Goal: Task Accomplishment & Management: Use online tool/utility

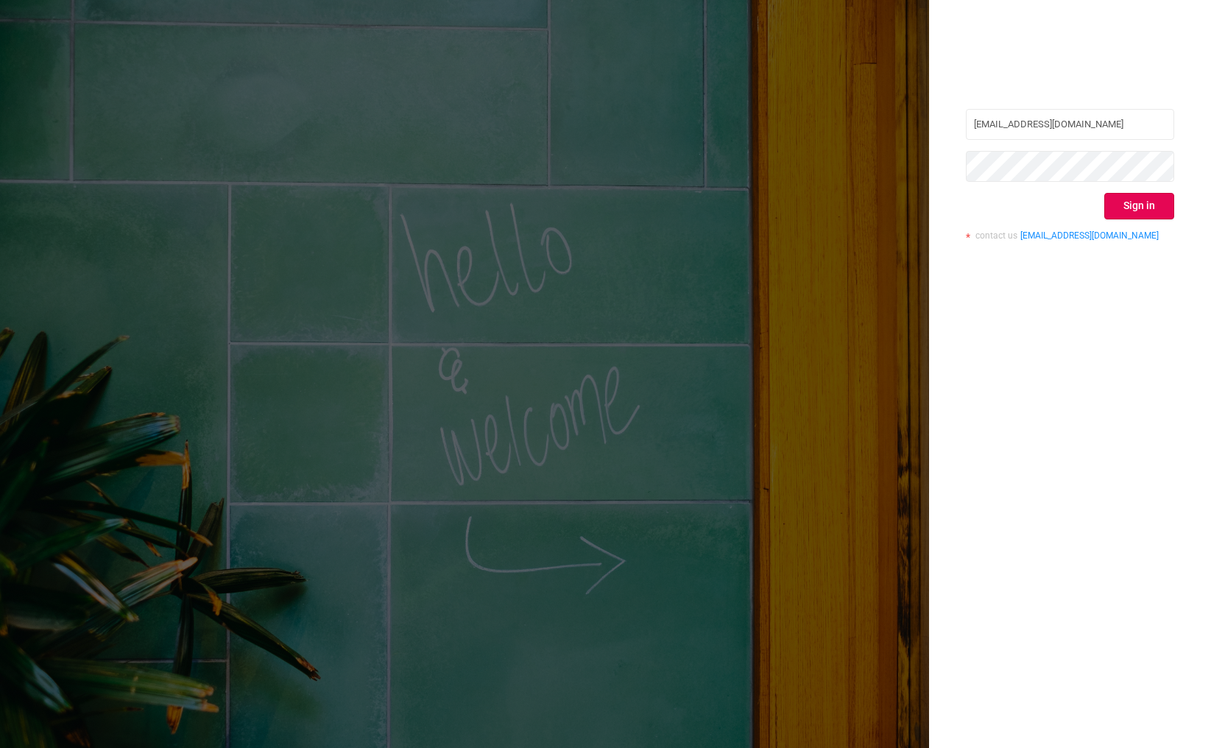
type input "[EMAIL_ADDRESS][DOMAIN_NAME]"
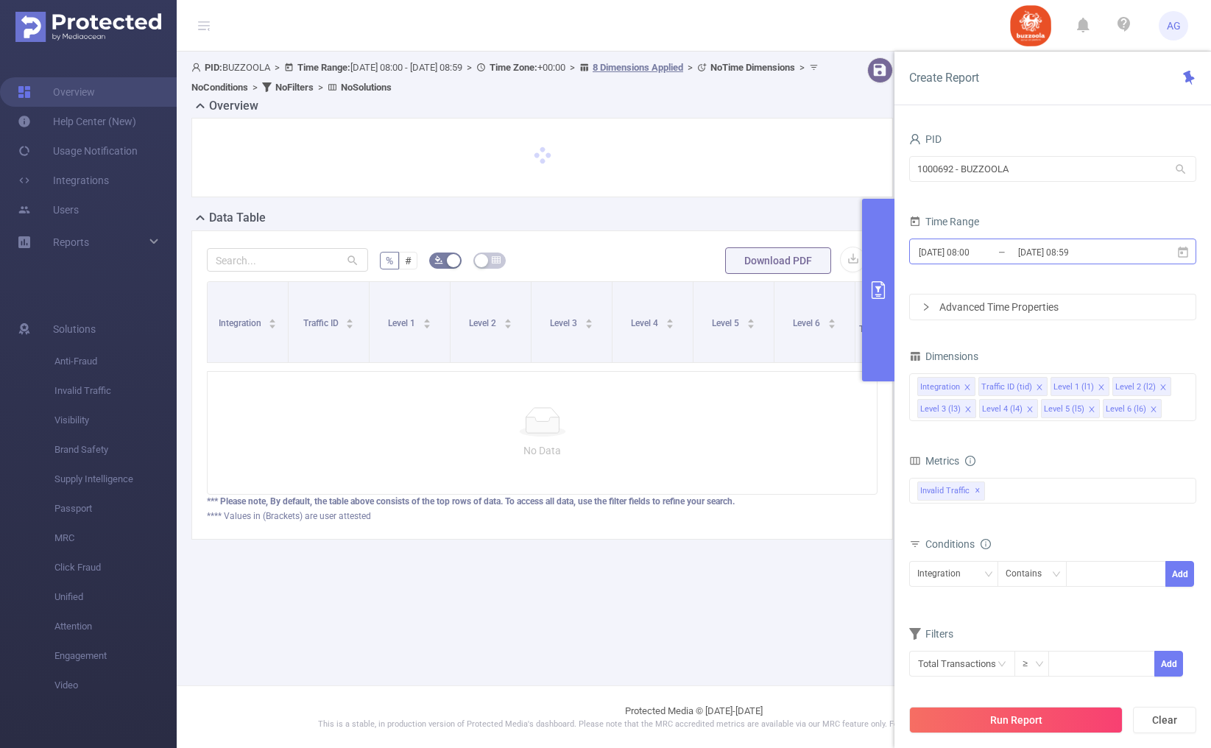
click at [1038, 261] on input "[DATE] 08:59" at bounding box center [1076, 252] width 119 height 20
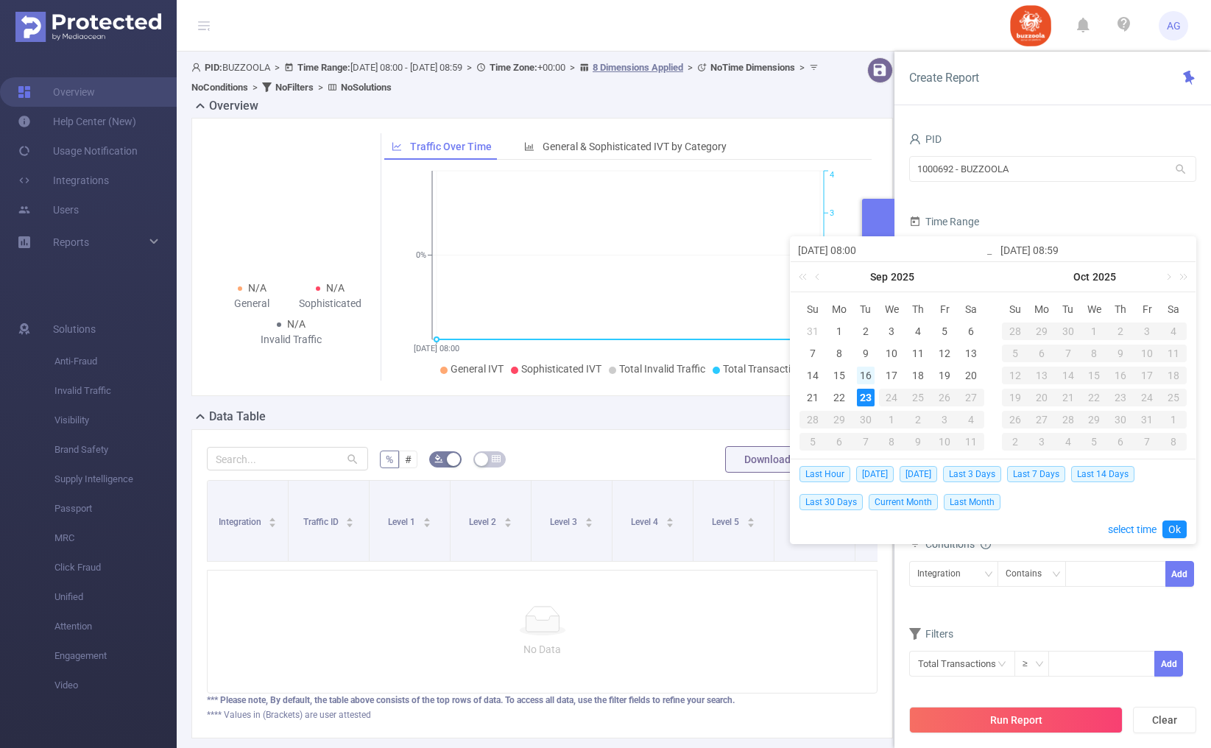
click at [867, 378] on div "16" at bounding box center [866, 376] width 18 height 18
click at [838, 399] on div "22" at bounding box center [839, 398] width 18 height 18
type input "[DATE] 08:00"
type input "[DATE] 08:59"
type input "[DATE] 08:00"
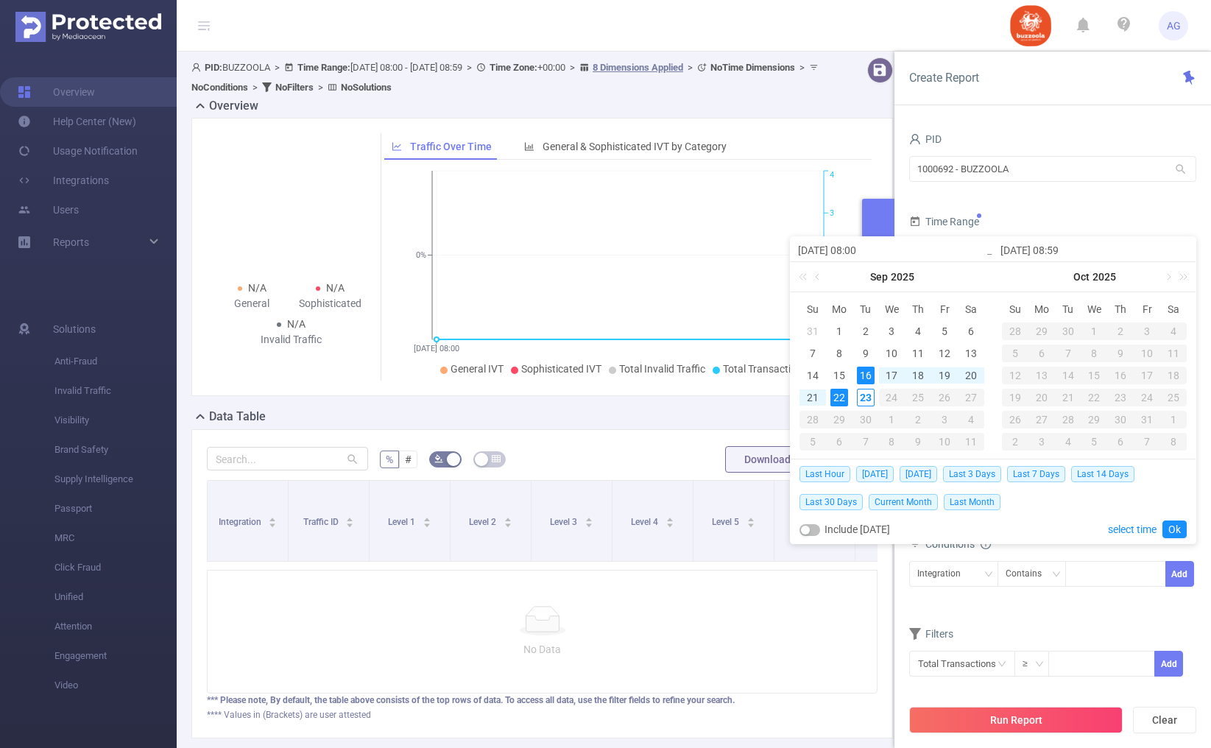
type input "[DATE] 08:59"
click at [1180, 534] on link "Ok" at bounding box center [1174, 529] width 24 height 18
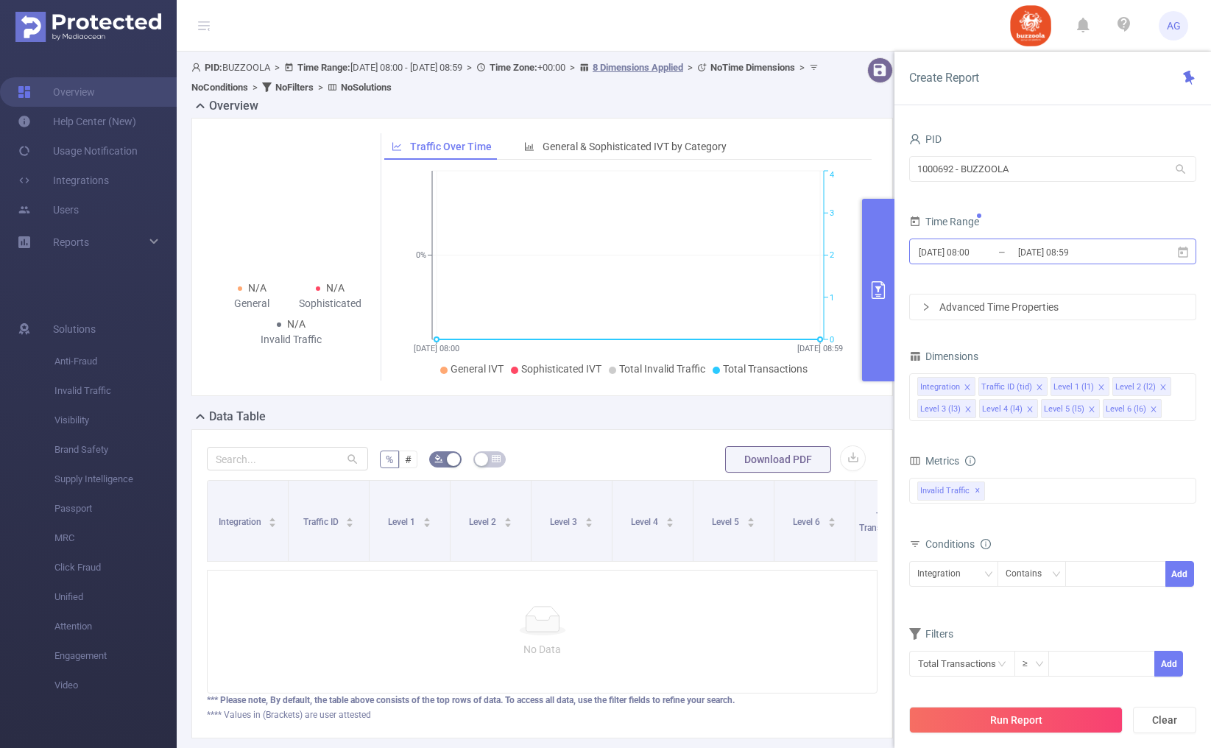
click at [978, 250] on input "[DATE] 08:00" at bounding box center [976, 252] width 119 height 20
click at [978, 250] on input "[DATE] 08:00" at bounding box center [892, 250] width 188 height 18
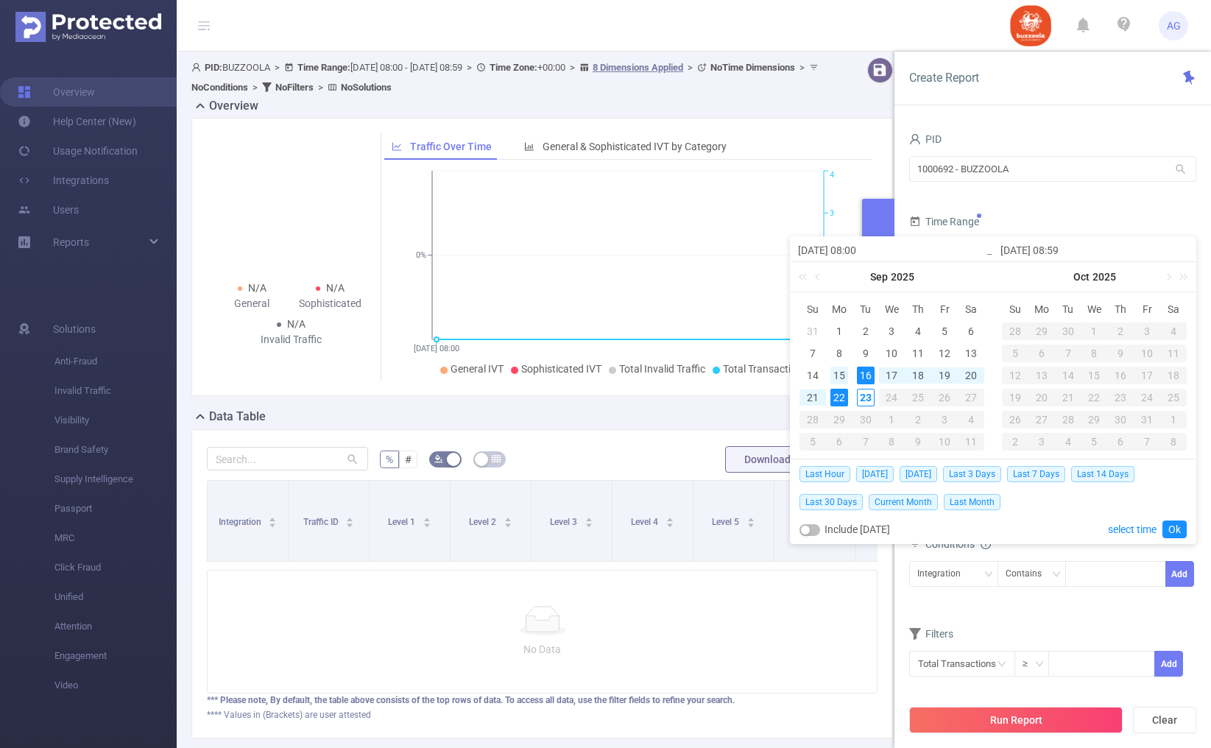
click at [841, 370] on div "15" at bounding box center [839, 376] width 18 height 18
click at [816, 389] on div "21" at bounding box center [813, 398] width 18 height 18
type input "[DATE] 08:00"
type input "[DATE] 08:59"
type input "[DATE] 08:00"
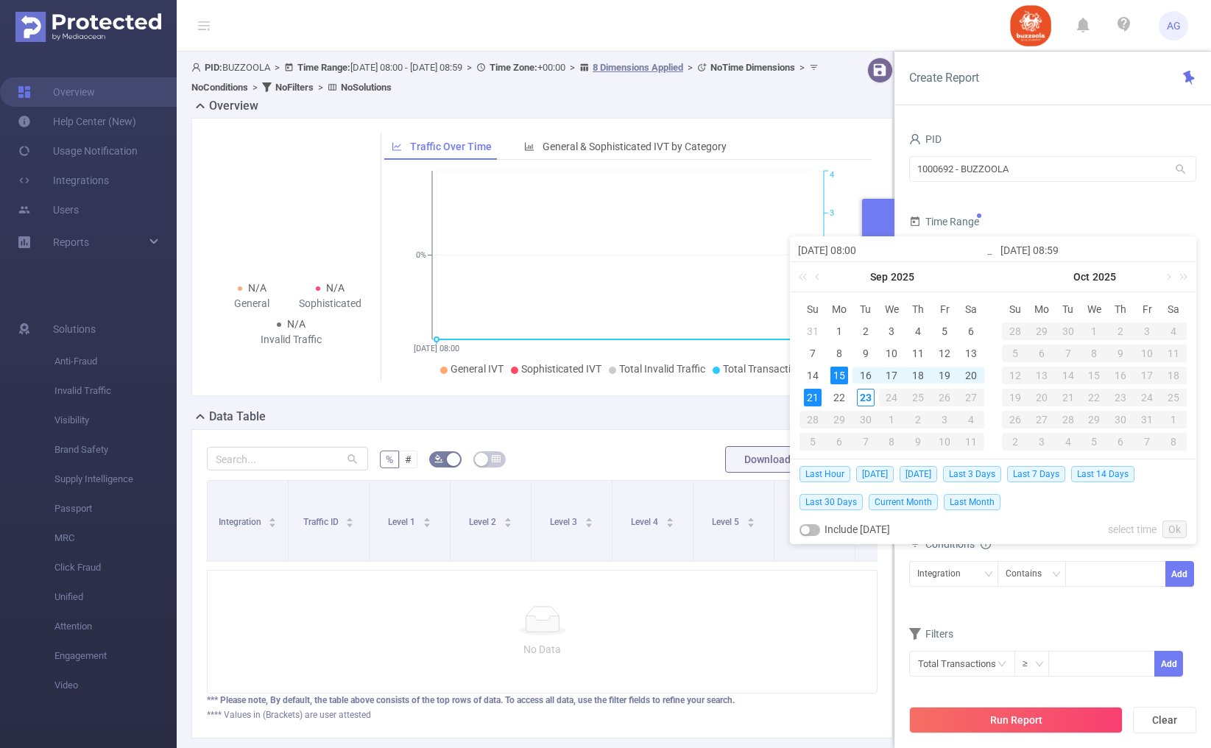
type input "[DATE] 08:59"
click at [1179, 527] on link "Ok" at bounding box center [1174, 529] width 24 height 18
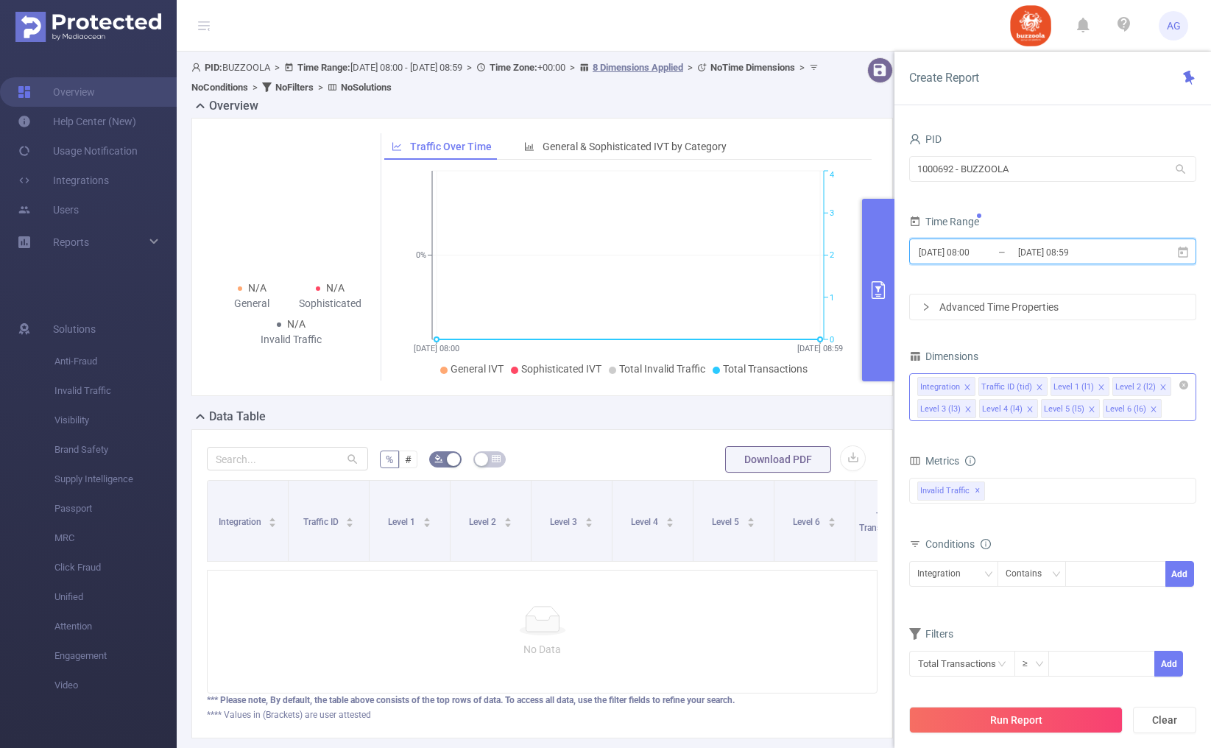
click at [968, 386] on icon "icon: close" at bounding box center [967, 387] width 7 height 7
click at [977, 387] on icon "icon: close" at bounding box center [977, 386] width 5 height 5
click at [968, 387] on icon "icon: close" at bounding box center [967, 387] width 7 height 7
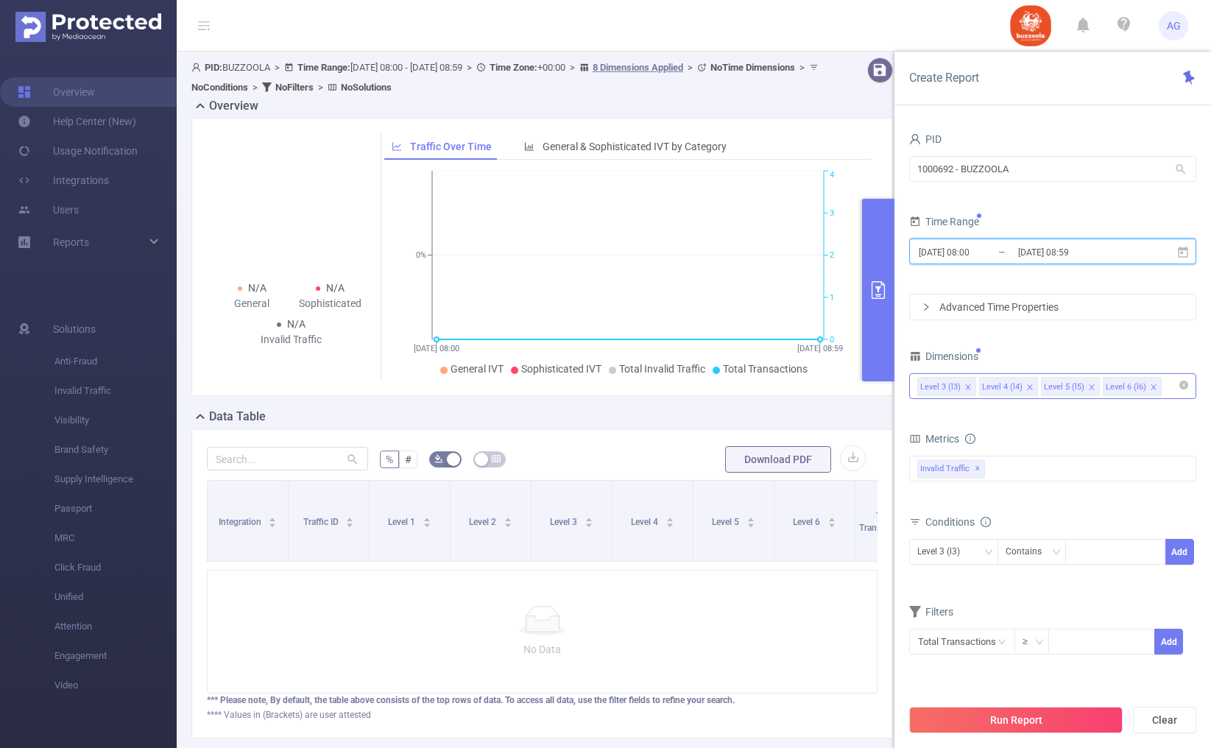
click at [1152, 388] on icon "icon: close" at bounding box center [1153, 387] width 7 height 7
click at [1091, 389] on icon "icon: close" at bounding box center [1091, 387] width 7 height 7
click at [1029, 389] on icon "icon: close" at bounding box center [1029, 387] width 7 height 7
click at [1023, 470] on div "Invalid Traffic ✕" at bounding box center [1052, 469] width 287 height 26
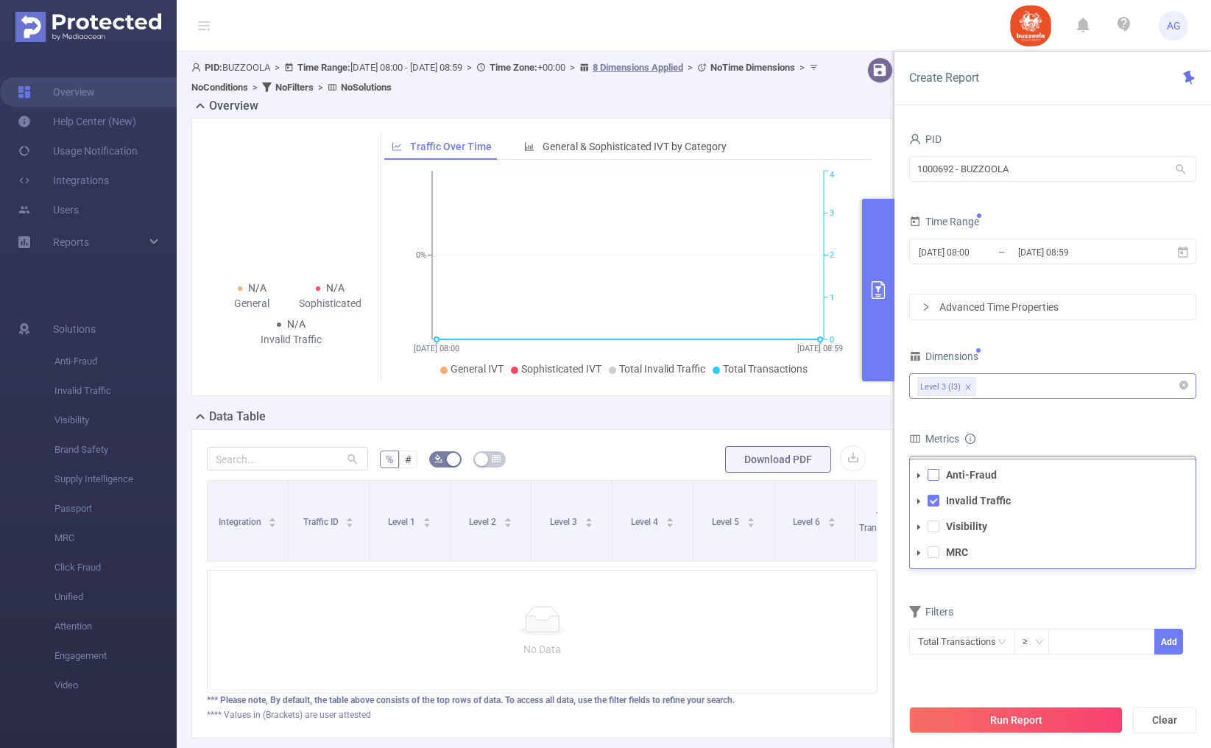
click at [935, 479] on span at bounding box center [934, 475] width 12 height 12
click at [1011, 439] on div "Metrics" at bounding box center [1052, 440] width 287 height 24
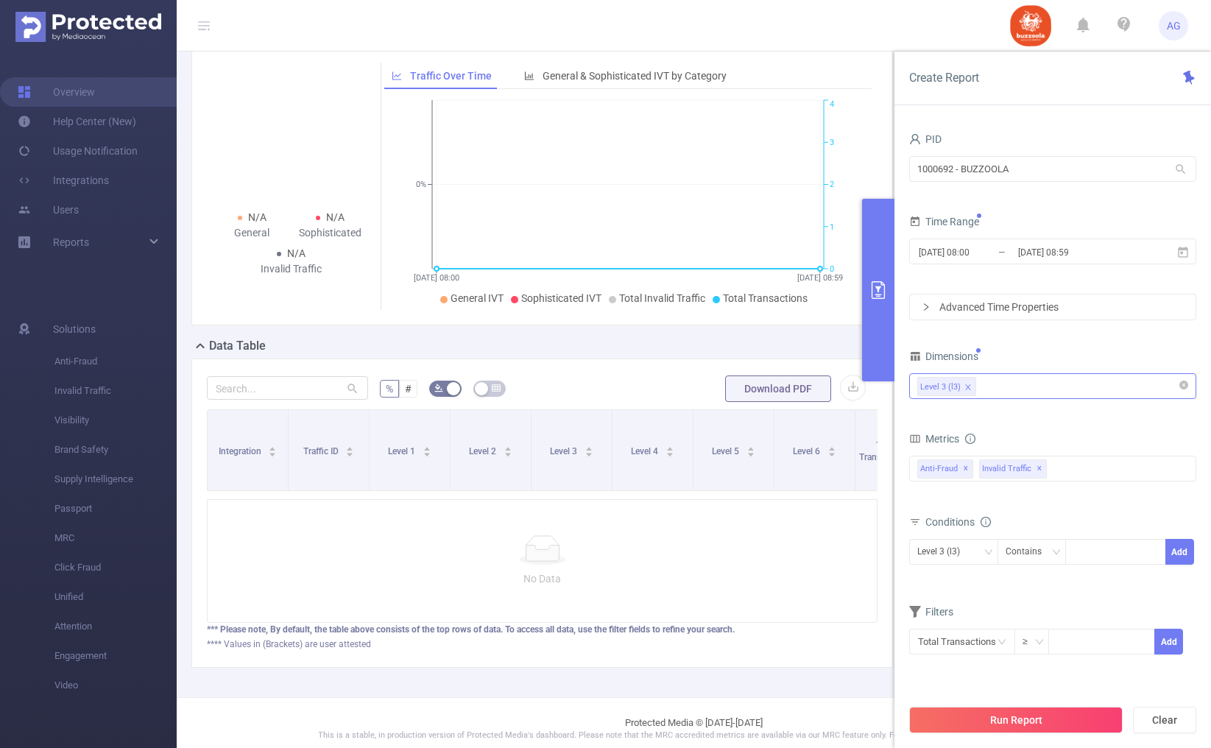
scroll to position [74, 0]
click at [962, 632] on input "text" at bounding box center [962, 642] width 106 height 26
click at [1064, 630] on input at bounding box center [1101, 640] width 105 height 22
type input "1,000"
click at [1174, 642] on button "Add" at bounding box center [1168, 642] width 29 height 26
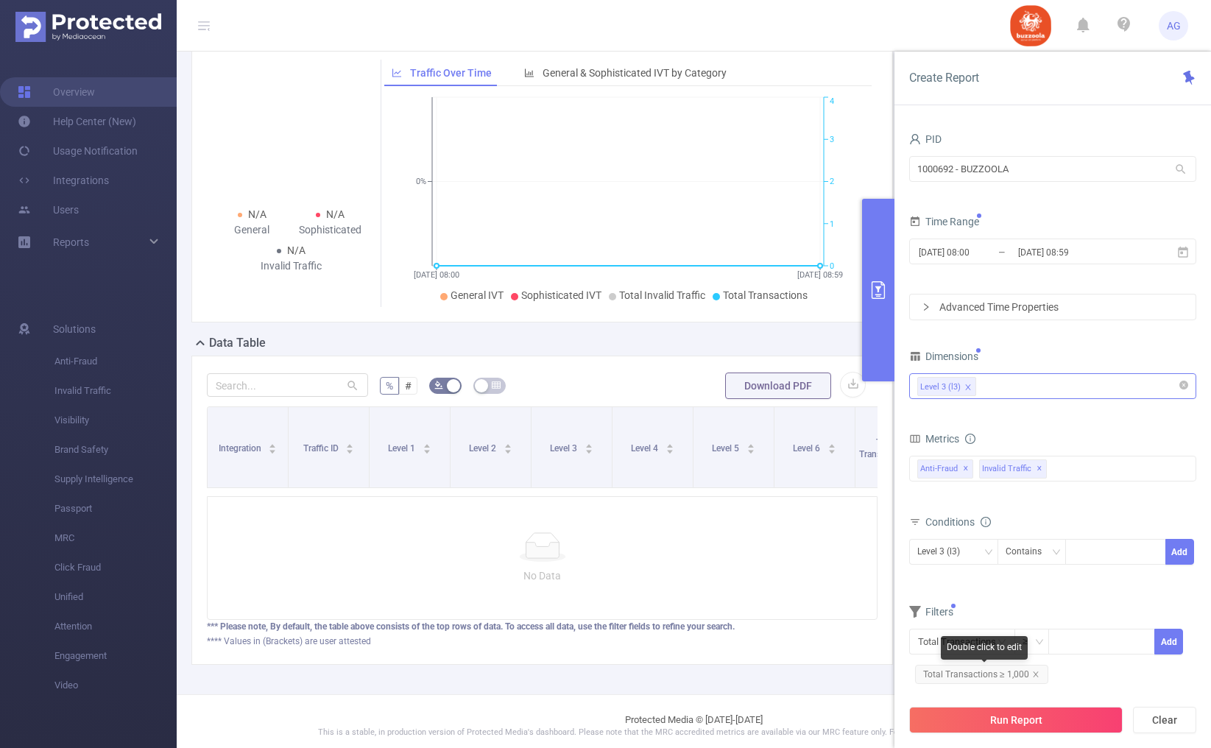
click at [985, 649] on div "Double click to edit" at bounding box center [984, 648] width 87 height 24
click at [923, 646] on input "text" at bounding box center [962, 642] width 106 height 26
click at [958, 552] on li "Invalid Traffic" at bounding box center [962, 555] width 106 height 24
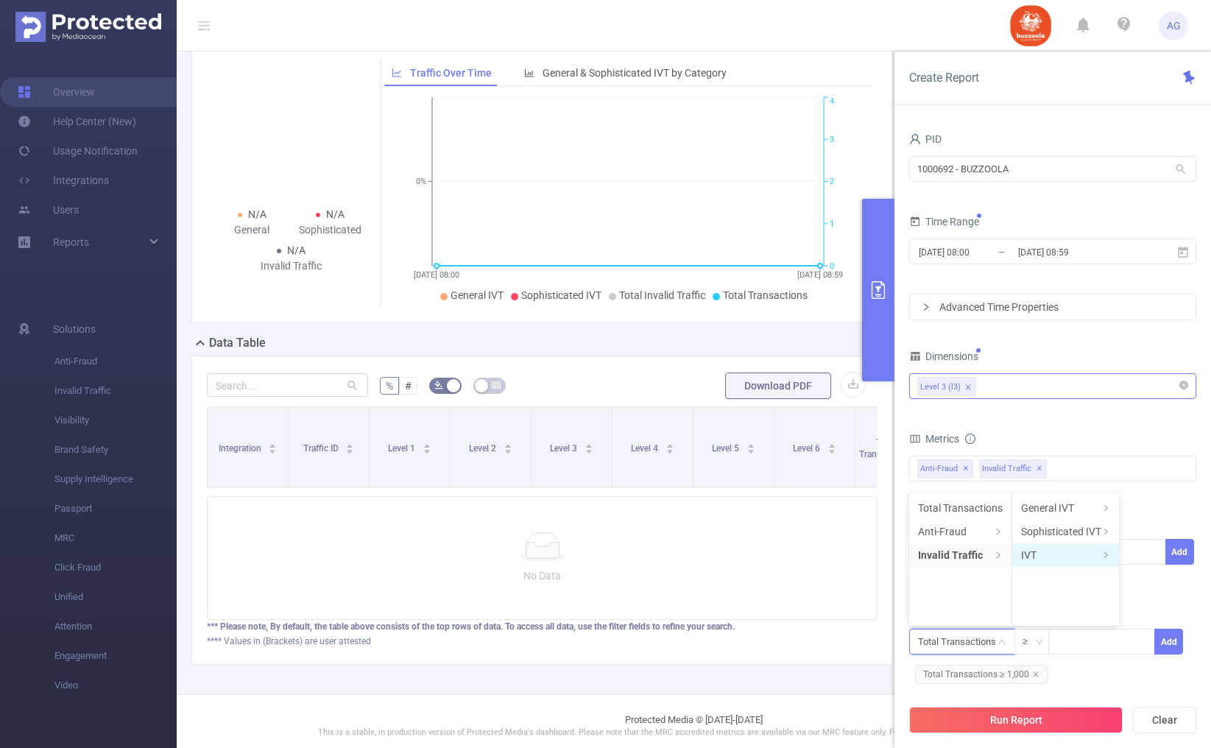
click at [1031, 552] on li "IVT" at bounding box center [1065, 555] width 107 height 24
click at [1149, 498] on li "Total IVT" at bounding box center [1160, 508] width 81 height 24
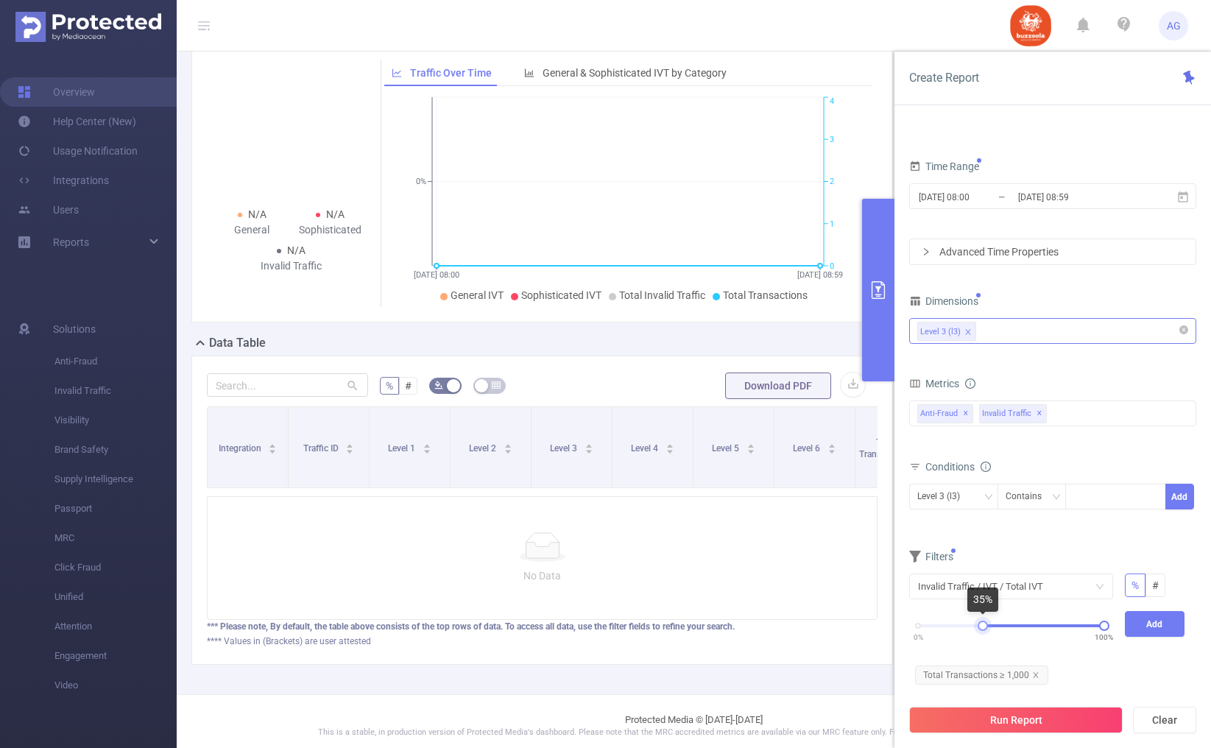
drag, startPoint x: 919, startPoint y: 629, endPoint x: 984, endPoint y: 623, distance: 65.9
click at [984, 623] on div at bounding box center [983, 626] width 10 height 10
click at [1160, 629] on button "Add" at bounding box center [1155, 624] width 60 height 26
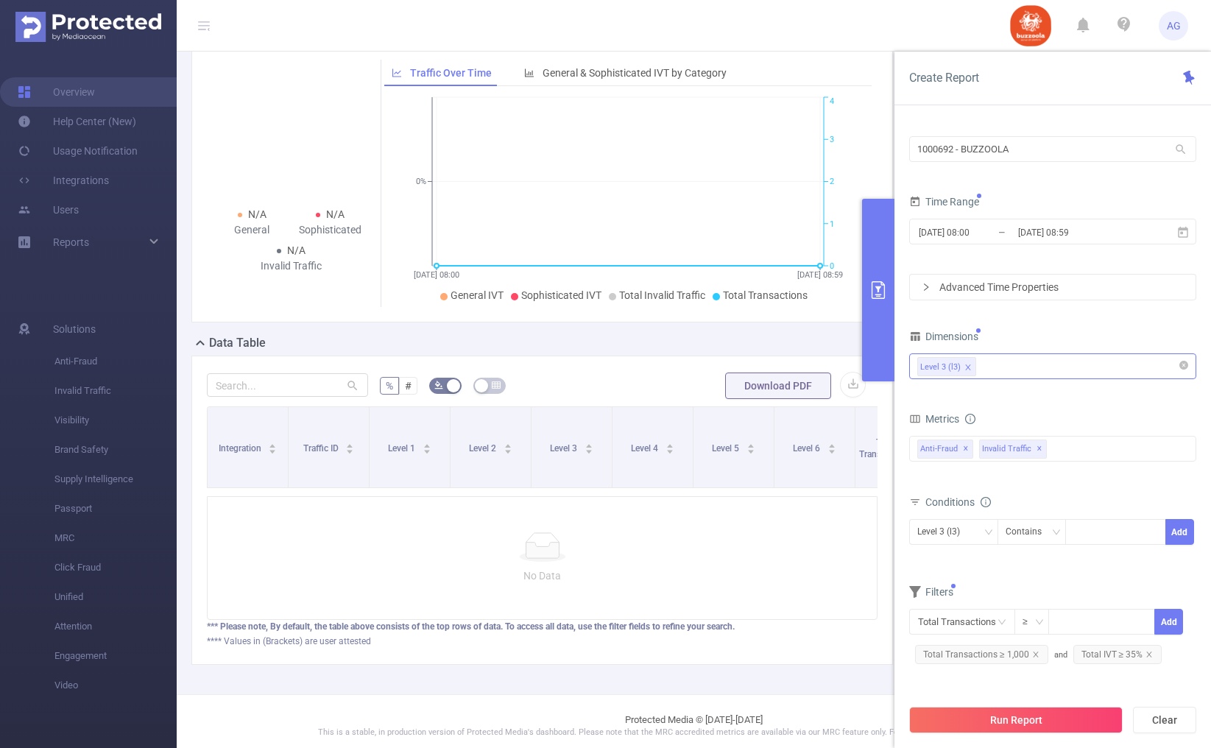
scroll to position [0, 0]
click at [1049, 728] on button "Run Report" at bounding box center [1015, 720] width 213 height 27
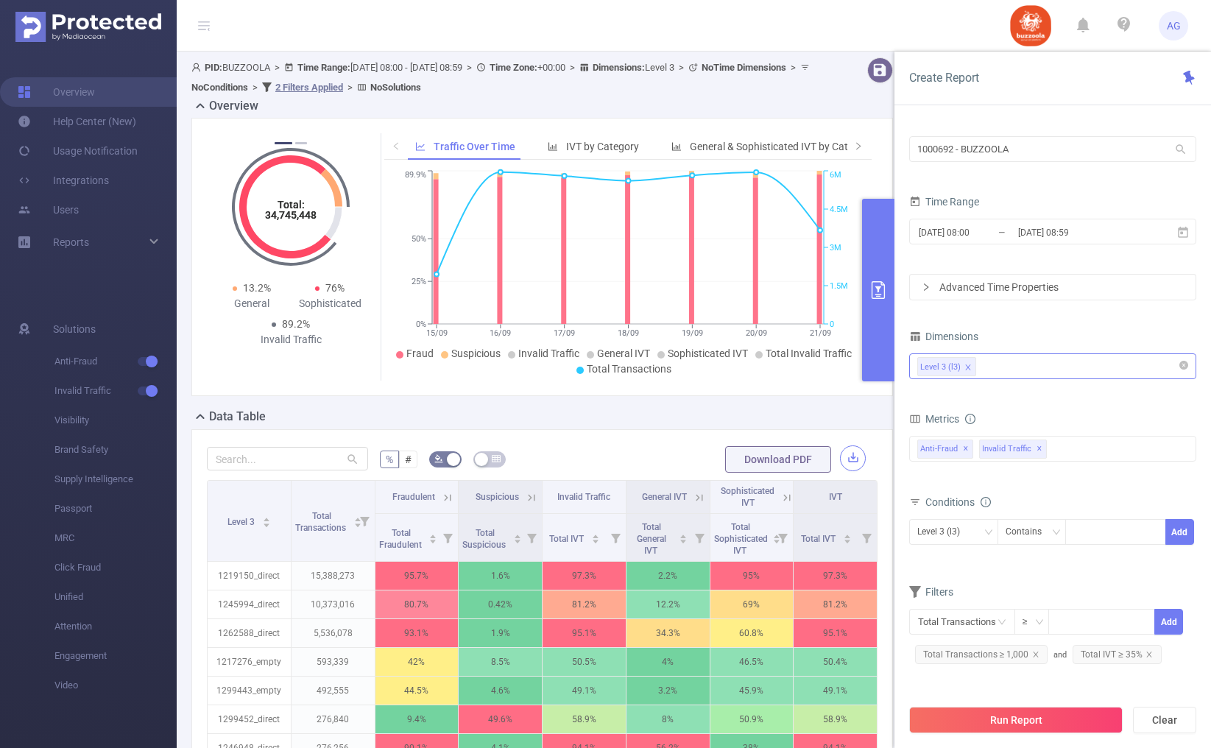
click at [854, 458] on button "button" at bounding box center [853, 458] width 26 height 26
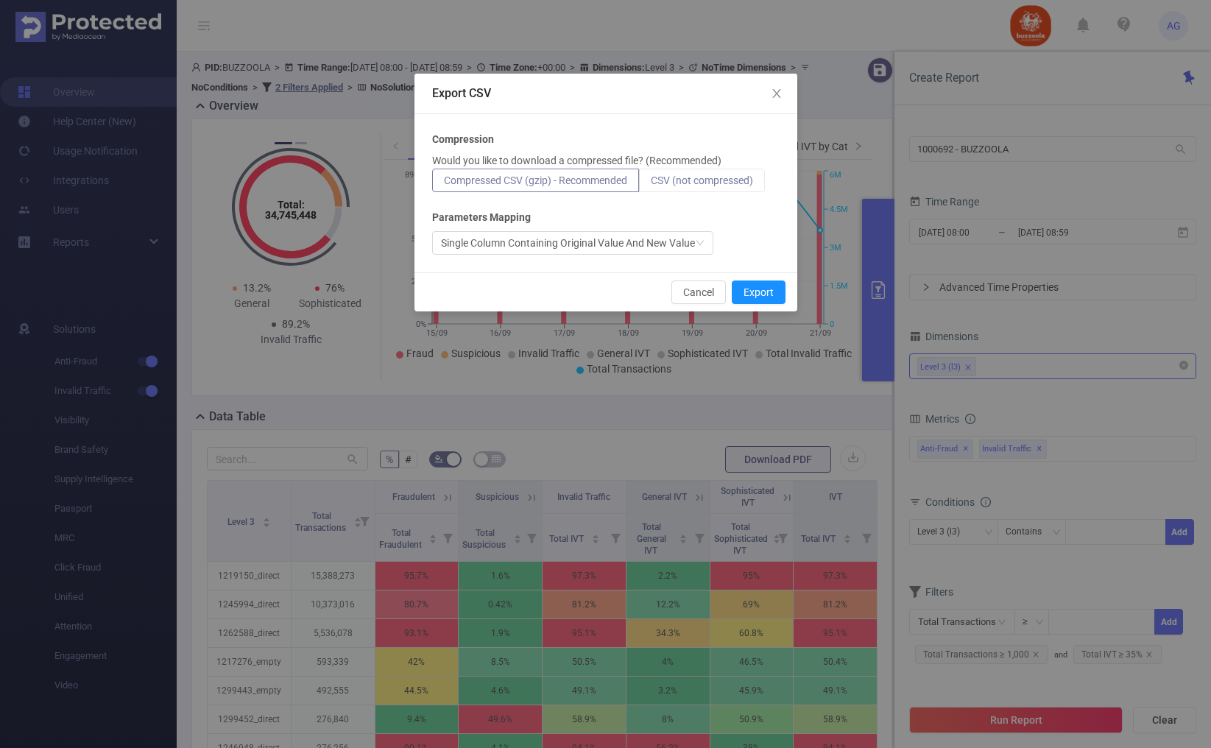
click at [719, 183] on span "CSV (not compressed)" at bounding box center [702, 180] width 102 height 12
click at [651, 184] on input "CSV (not compressed)" at bounding box center [651, 184] width 0 height 0
click at [757, 294] on button "Export" at bounding box center [759, 292] width 54 height 24
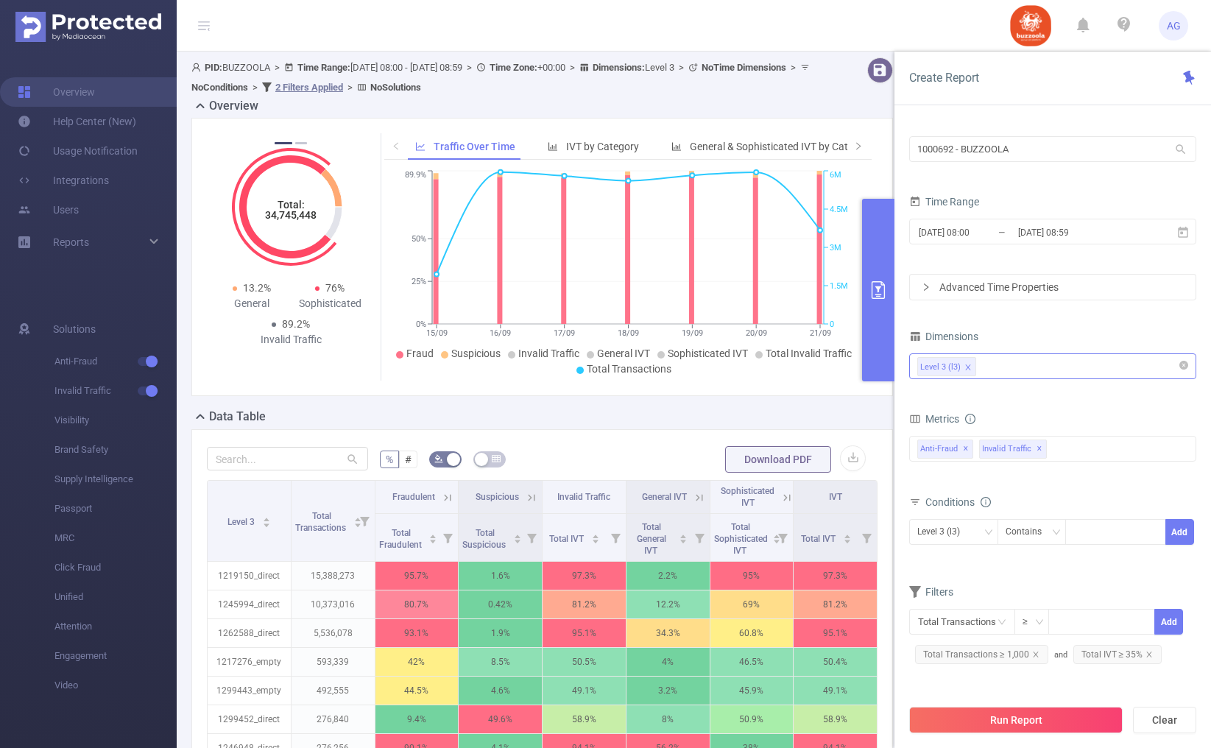
scroll to position [92, 0]
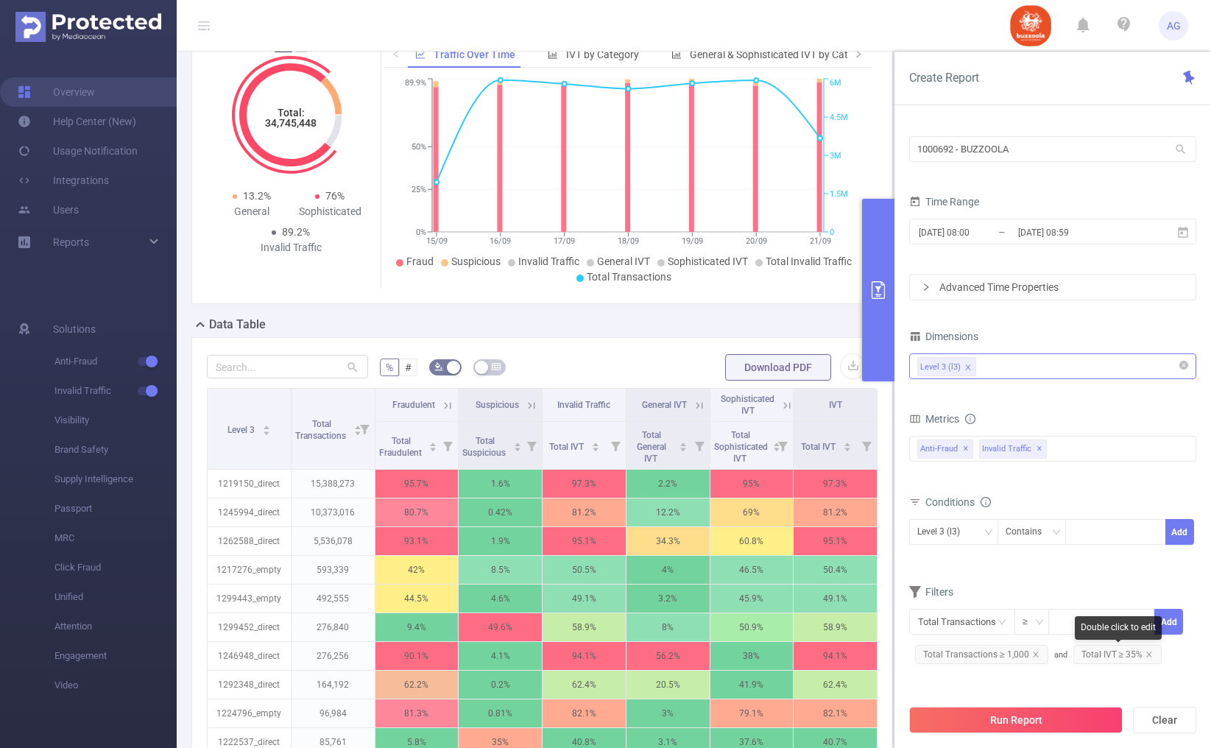
click at [1112, 653] on span "Total IVT ≥ 35%" at bounding box center [1117, 654] width 89 height 19
click at [1148, 653] on icon "icon: close" at bounding box center [1148, 654] width 7 height 7
click at [975, 615] on input "text" at bounding box center [962, 622] width 106 height 26
click at [948, 539] on li "Invalid Traffic" at bounding box center [962, 535] width 106 height 24
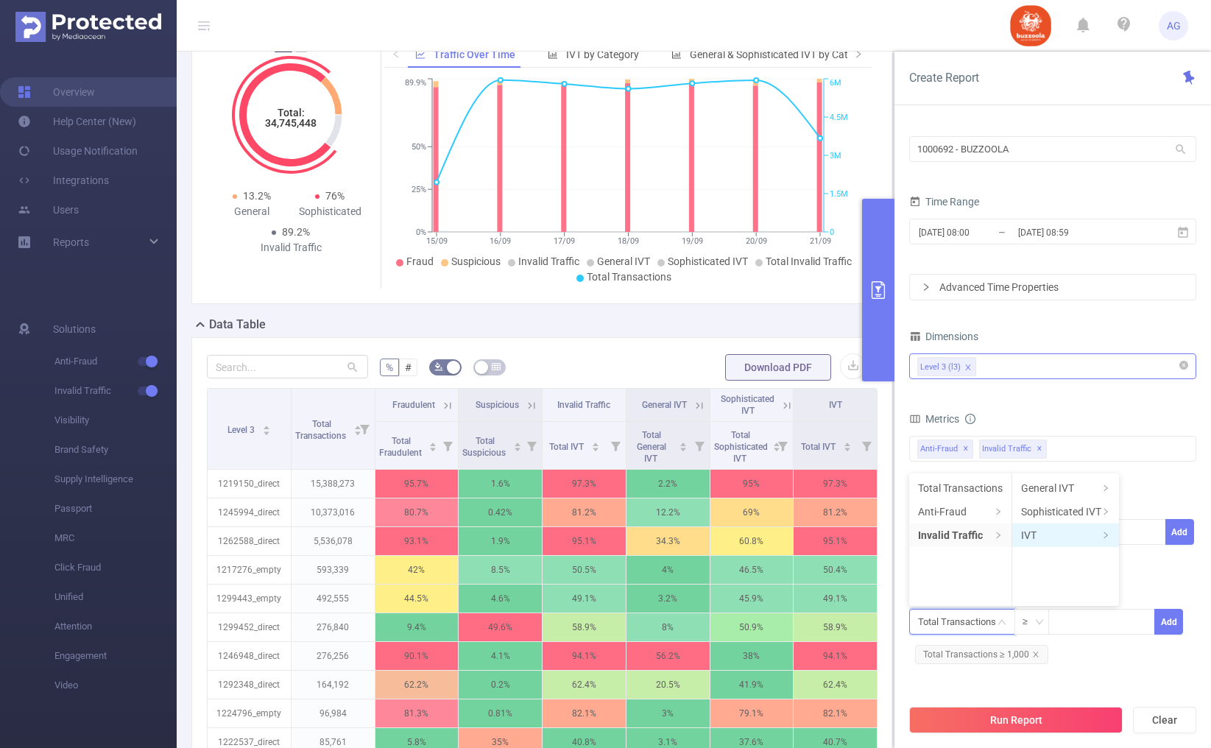
click at [1028, 533] on li "IVT" at bounding box center [1065, 535] width 107 height 24
click at [1141, 486] on li "Total IVT" at bounding box center [1160, 488] width 81 height 24
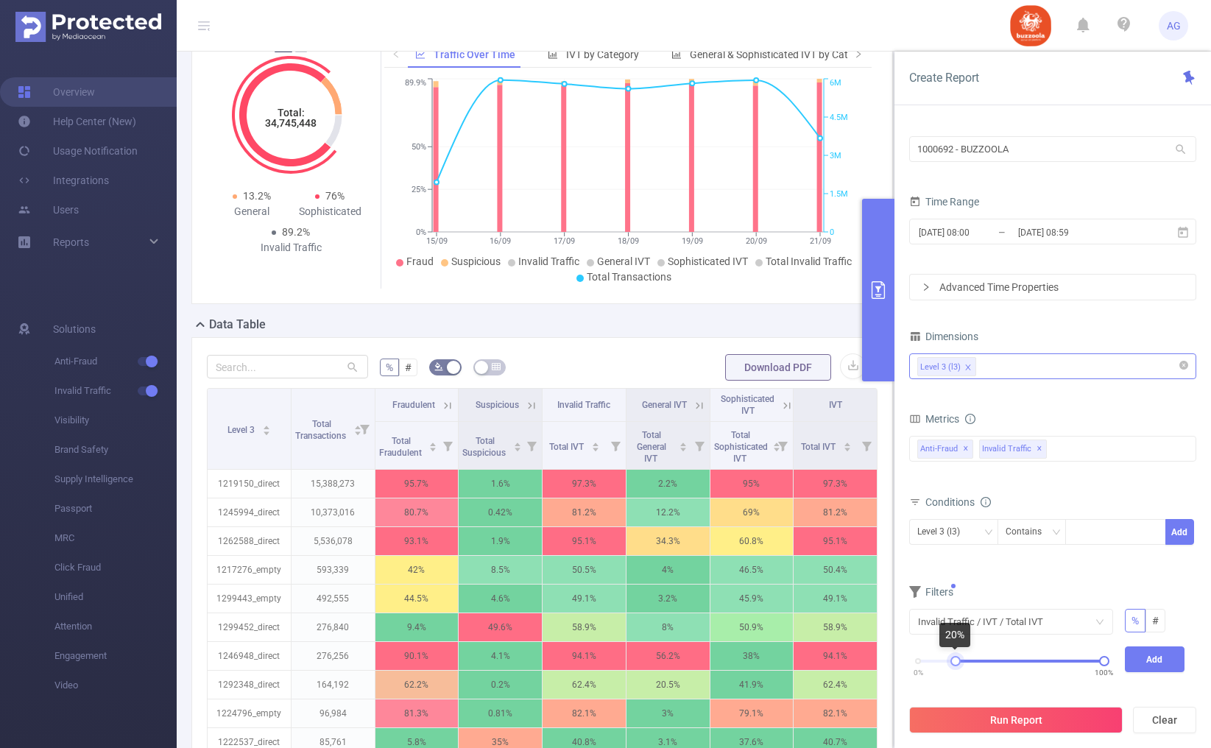
drag, startPoint x: 921, startPoint y: 660, endPoint x: 958, endPoint y: 659, distance: 36.8
click at [958, 659] on div at bounding box center [955, 661] width 10 height 10
drag, startPoint x: 1100, startPoint y: 662, endPoint x: 980, endPoint y: 663, distance: 120.0
click at [980, 663] on div at bounding box center [983, 661] width 10 height 10
click at [1158, 657] on button "Add" at bounding box center [1155, 659] width 60 height 26
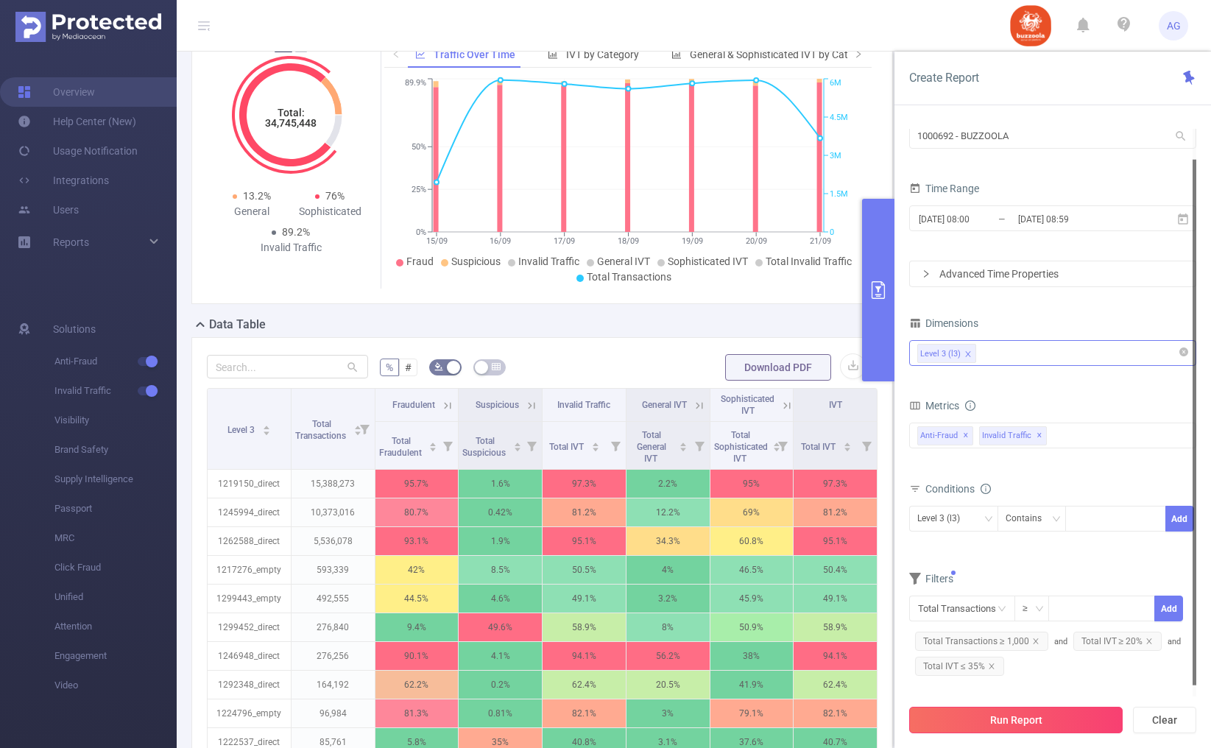
scroll to position [107, 0]
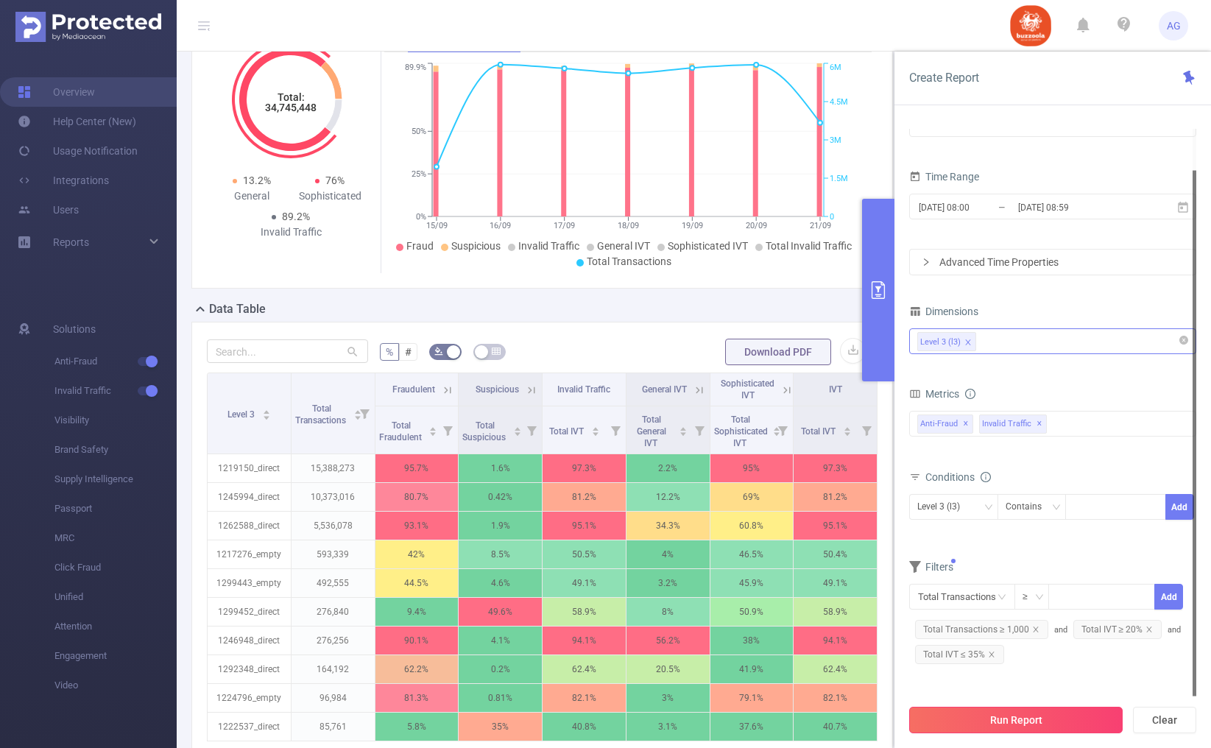
click at [1092, 711] on button "Run Report" at bounding box center [1015, 720] width 213 height 27
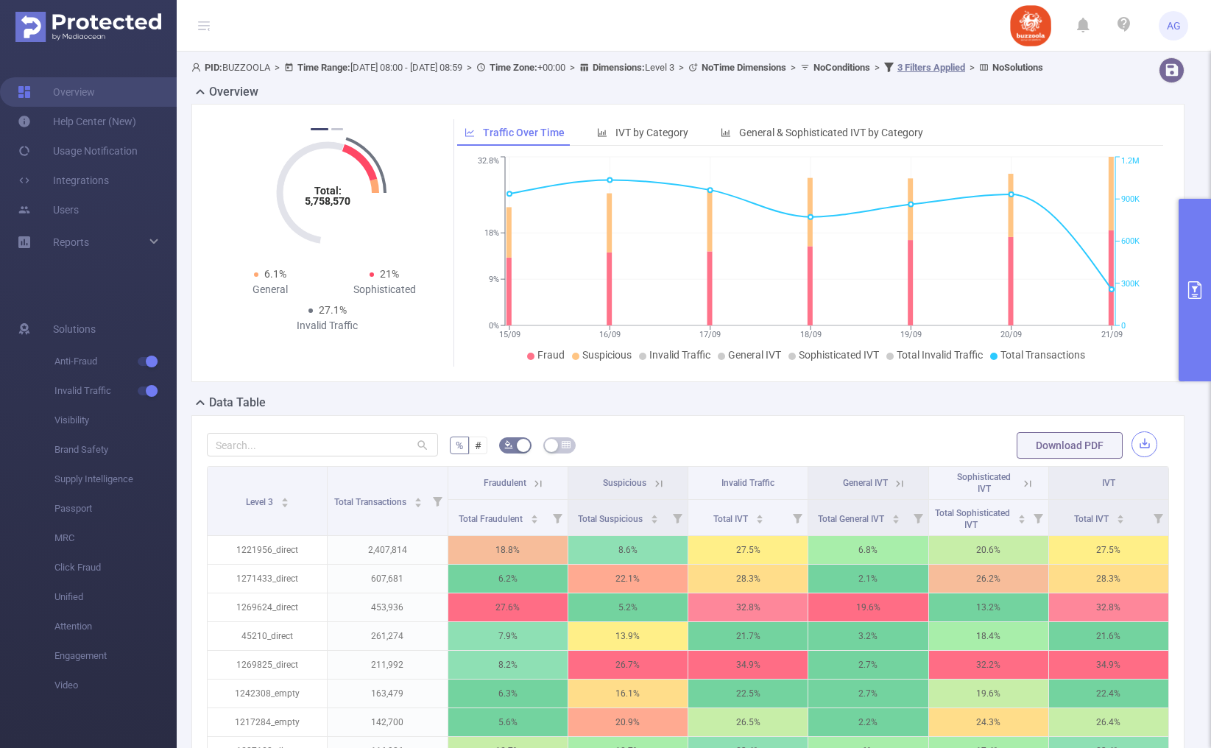
click at [1146, 457] on button "button" at bounding box center [1144, 444] width 26 height 26
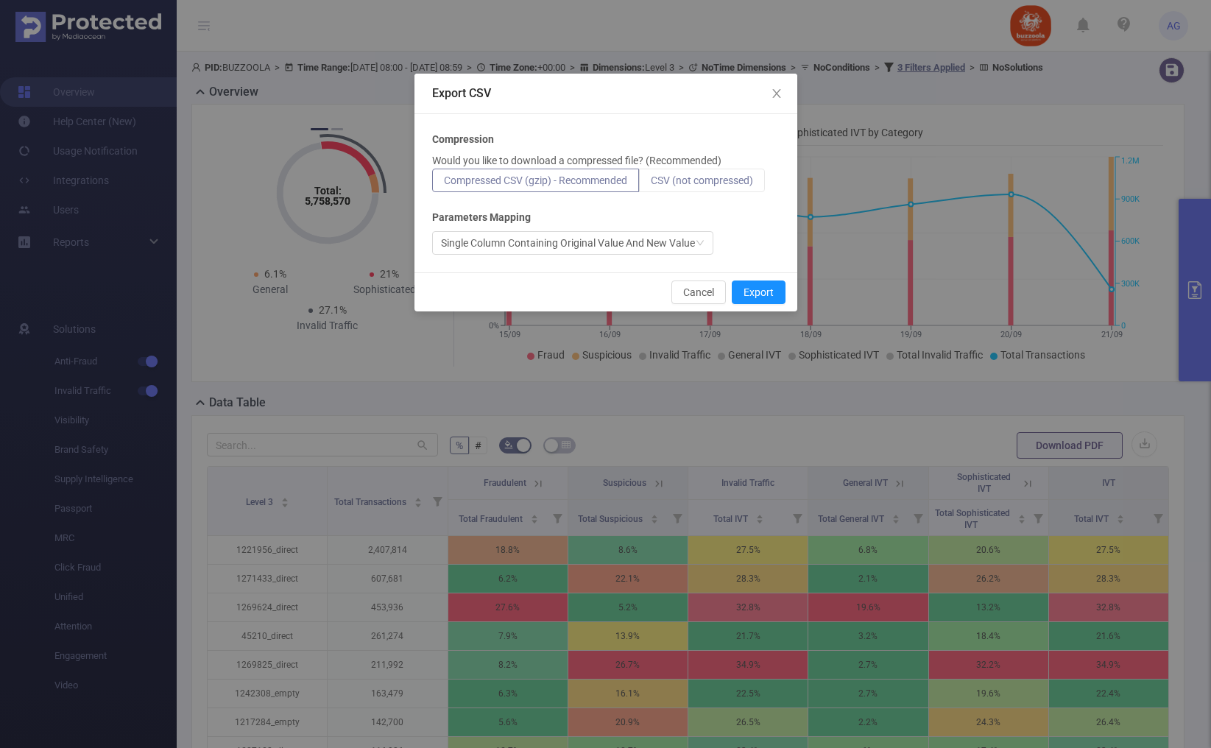
click at [692, 183] on span "CSV (not compressed)" at bounding box center [702, 180] width 102 height 12
click at [651, 184] on input "CSV (not compressed)" at bounding box center [651, 184] width 0 height 0
click at [763, 291] on button "Export" at bounding box center [759, 292] width 54 height 24
